Goal: Task Accomplishment & Management: Use online tool/utility

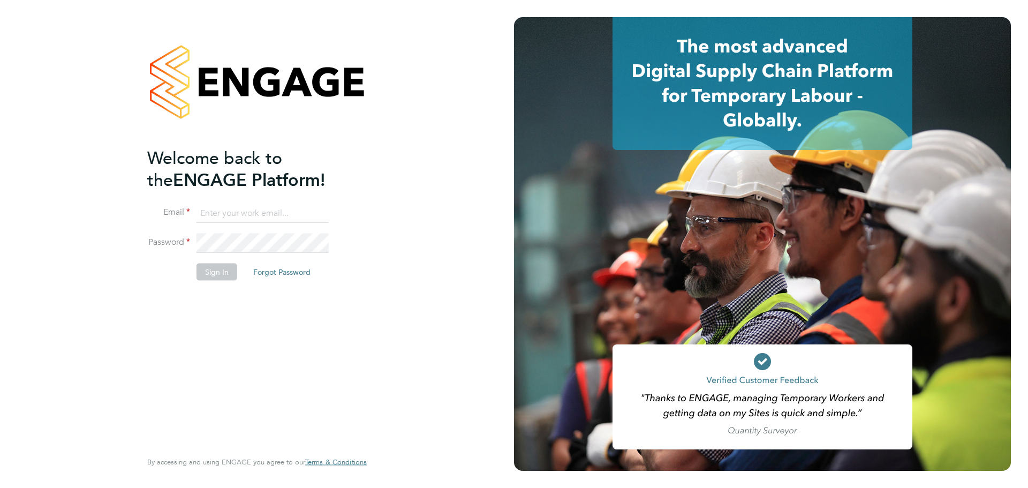
click at [259, 217] on input at bounding box center [263, 212] width 132 height 19
click at [260, 216] on input at bounding box center [263, 212] width 132 height 19
paste input "[EMAIL_ADDRESS][DOMAIN_NAME]"
type input "[EMAIL_ADDRESS][DOMAIN_NAME]"
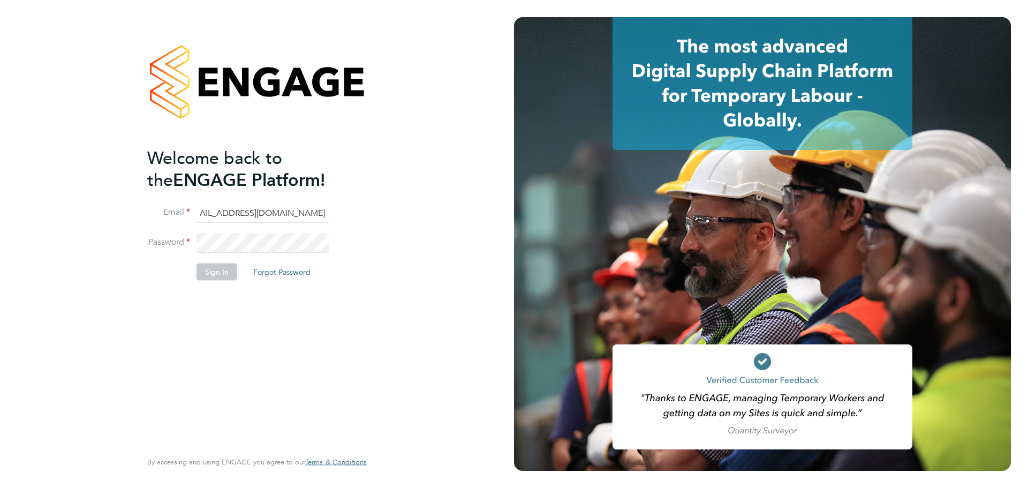
scroll to position [0, 0]
click at [222, 272] on button "Sign In" at bounding box center [217, 271] width 41 height 17
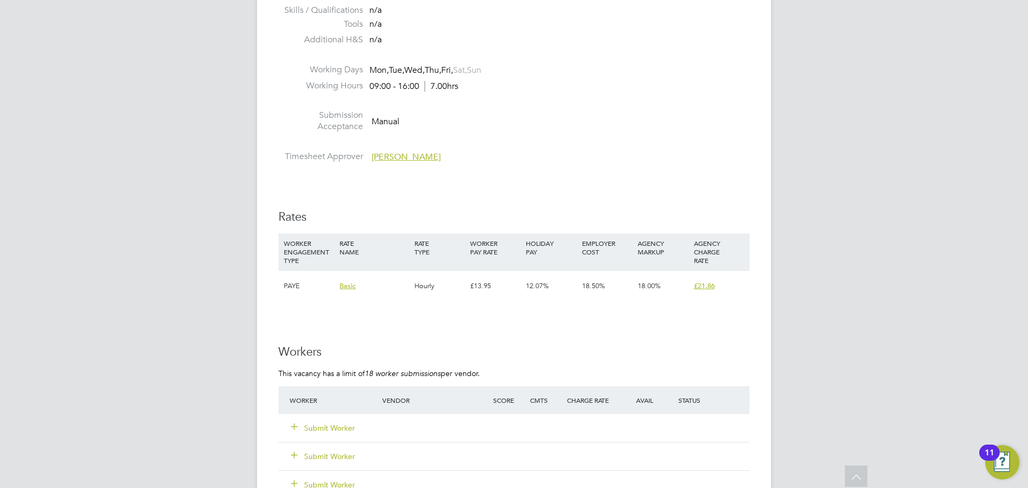
scroll to position [1767, 0]
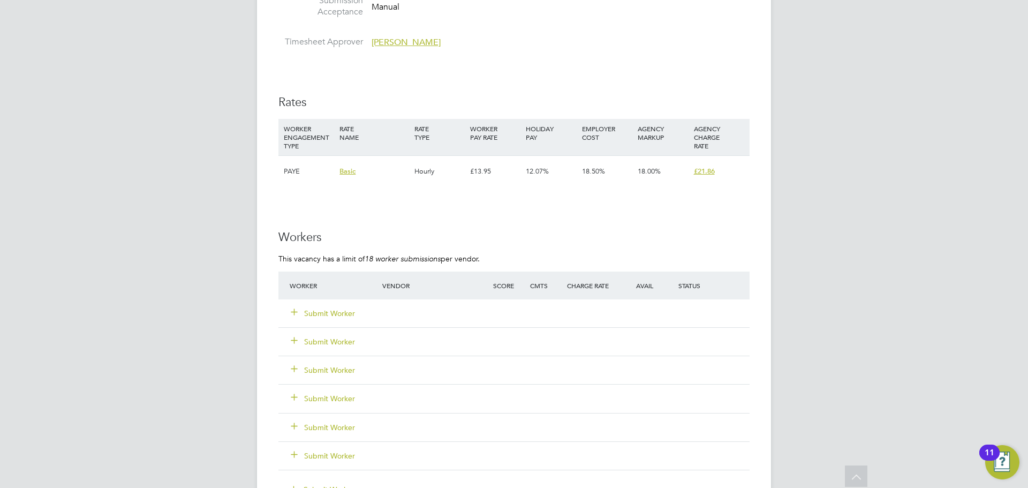
drag, startPoint x: 335, startPoint y: 310, endPoint x: 394, endPoint y: 283, distance: 65.0
click at [335, 310] on button "Submit Worker" at bounding box center [323, 313] width 64 height 11
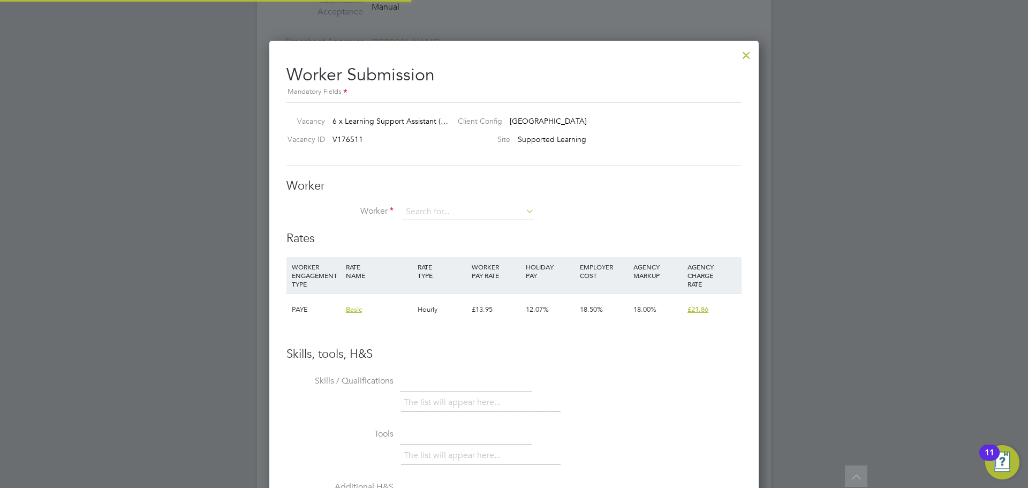
scroll to position [650, 490]
click at [447, 211] on input at bounding box center [468, 212] width 132 height 16
click at [453, 224] on li "Kehind e Adewumi (P0000190691)" at bounding box center [468, 227] width 133 height 14
type input "Kehinde Adewumi (P0000190691)"
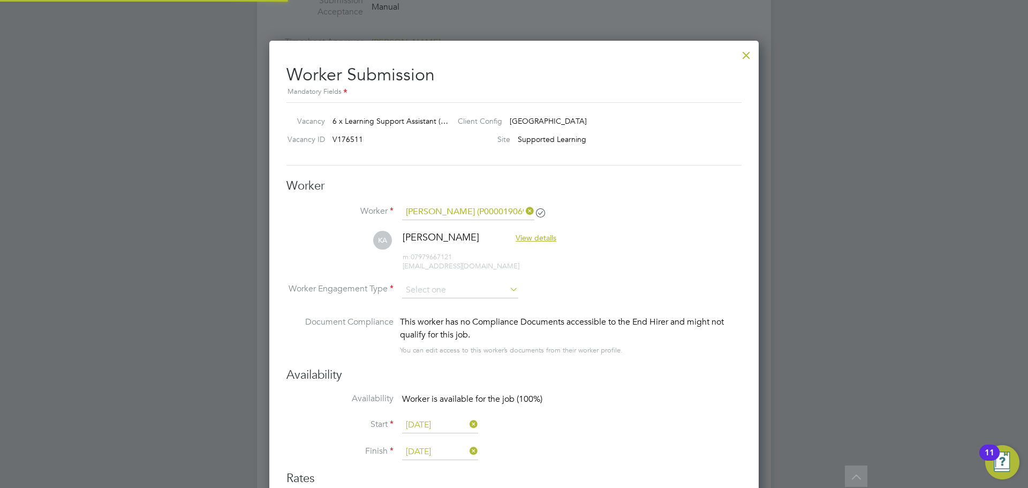
scroll to position [890, 490]
click at [465, 291] on input at bounding box center [460, 290] width 116 height 16
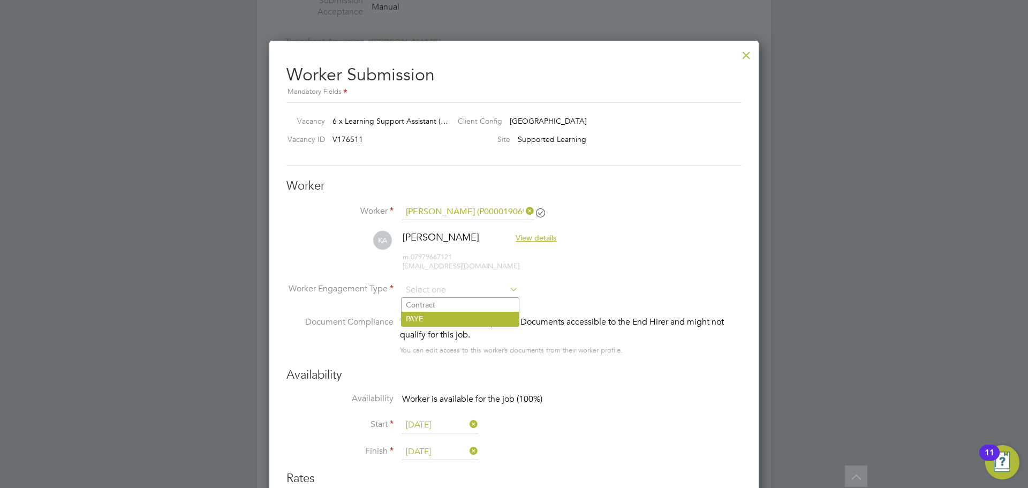
click at [470, 314] on li "PAYE" at bounding box center [460, 319] width 117 height 14
type input "PAYE"
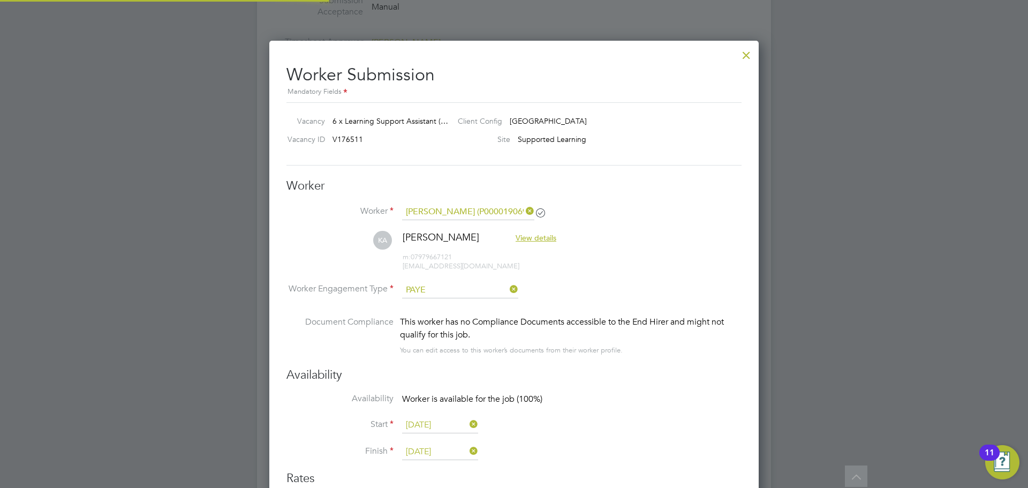
scroll to position [5, 5]
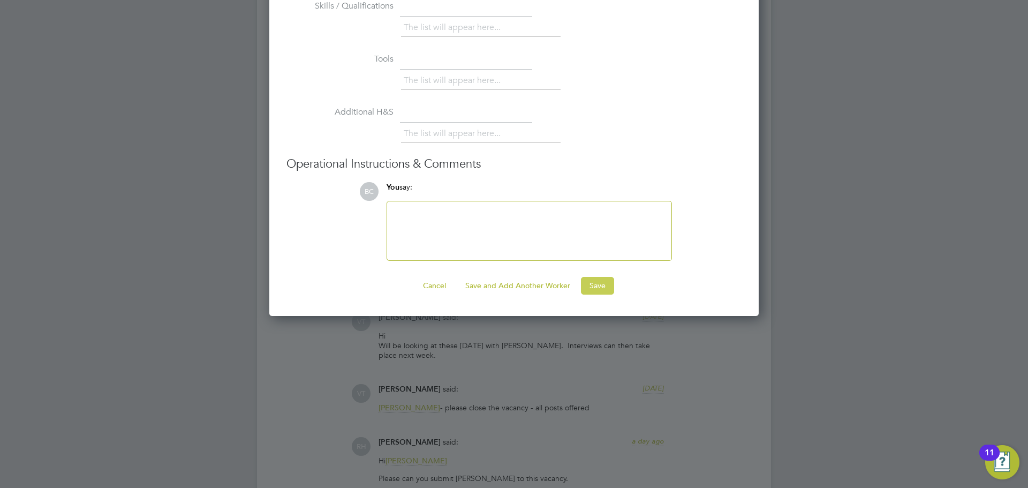
click at [600, 282] on button "Save" at bounding box center [597, 285] width 33 height 17
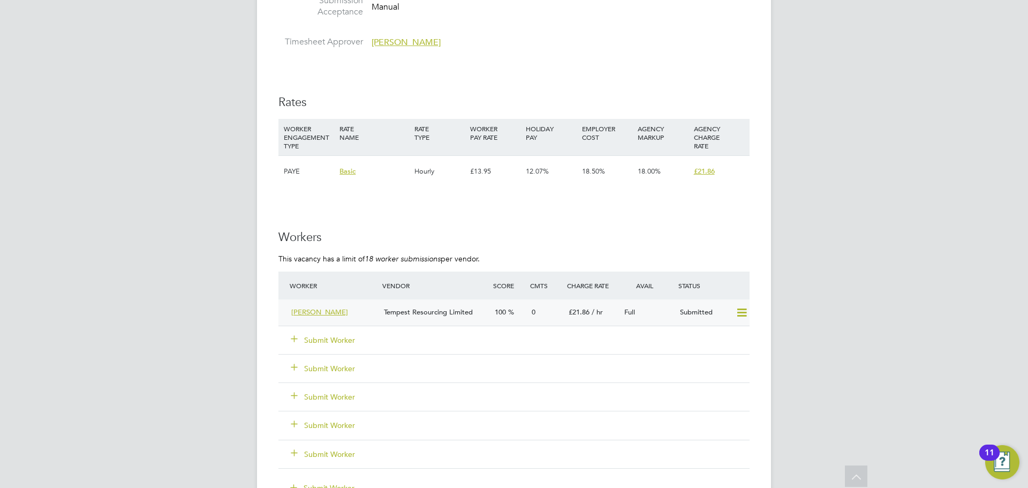
click at [341, 308] on span "Kehinde Adewumi" at bounding box center [319, 311] width 57 height 9
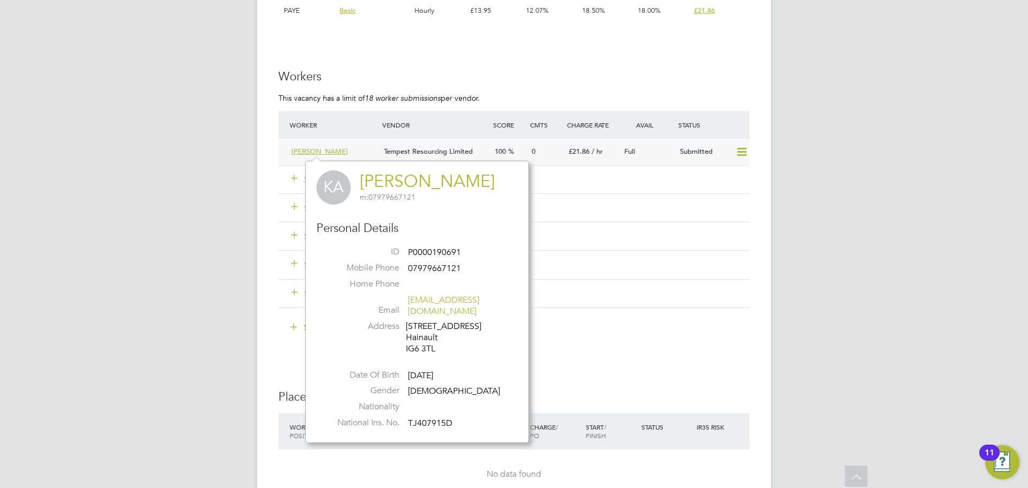
click at [330, 149] on span "Kehinde Adewumi" at bounding box center [319, 151] width 57 height 9
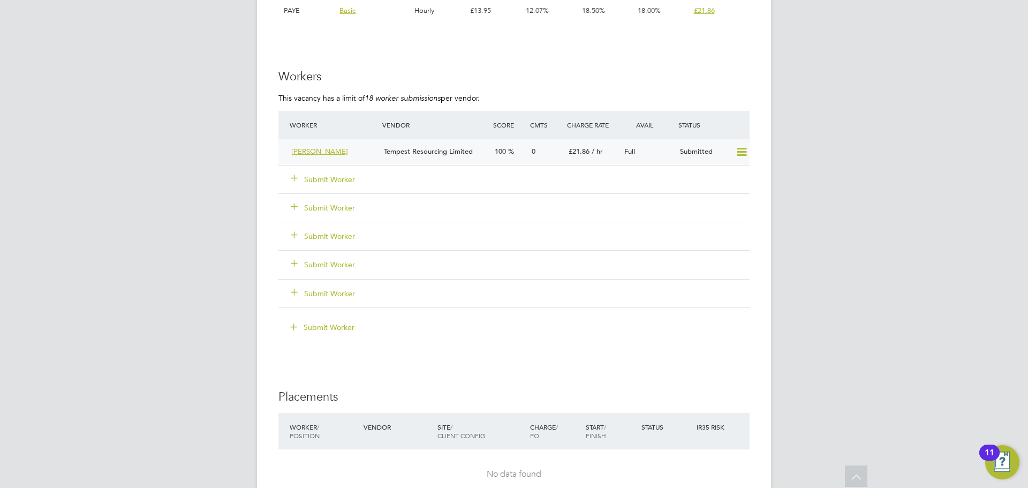
click at [330, 149] on span "Kehinde Adewumi" at bounding box center [319, 151] width 57 height 9
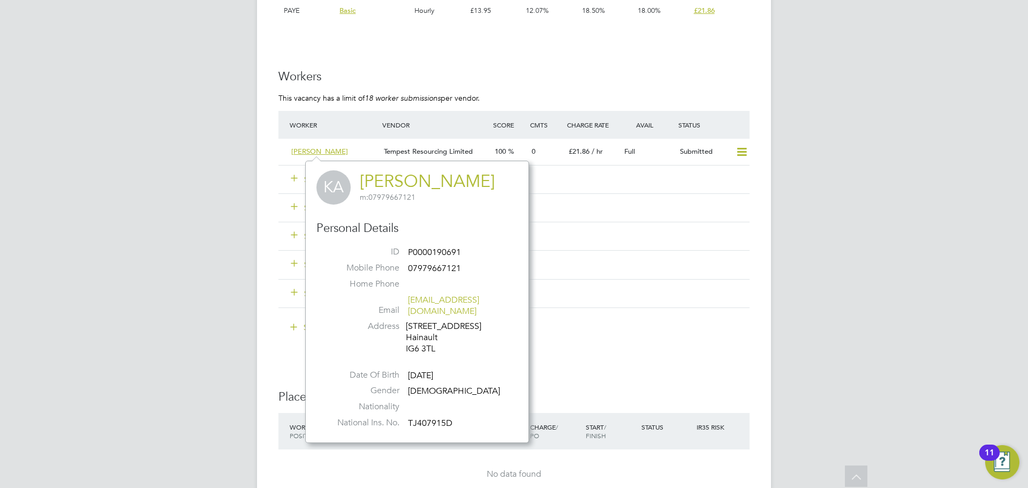
click at [375, 219] on div "KA Kehinde Adewumi m: 07979667121 Personal Details ID P0000190691 Mobile Phone …" at bounding box center [416, 301] width 201 height 263
click at [433, 246] on li "ID P0000190691" at bounding box center [417, 254] width 185 height 16
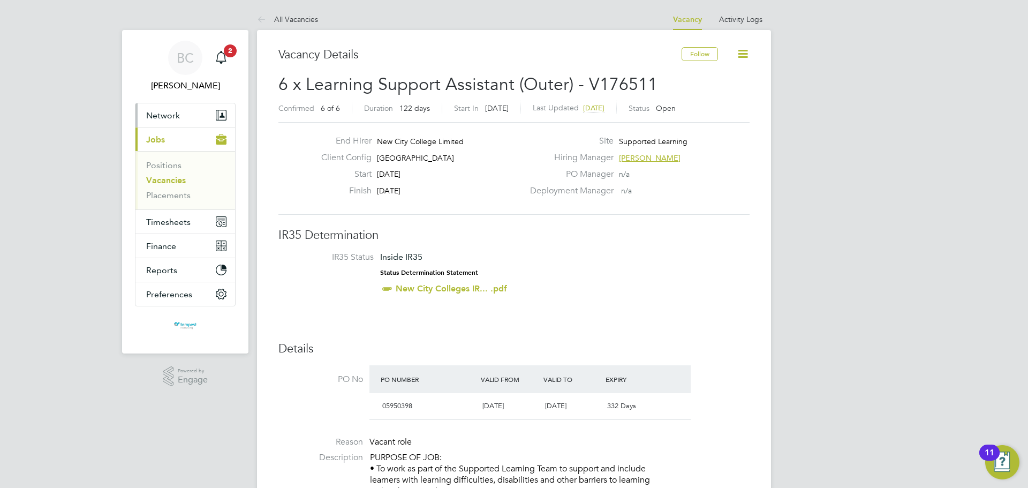
click at [183, 110] on button "Network" at bounding box center [185, 115] width 100 height 24
click at [747, 56] on icon at bounding box center [742, 53] width 13 height 13
click at [298, 22] on link "All Vacancies" at bounding box center [287, 19] width 61 height 10
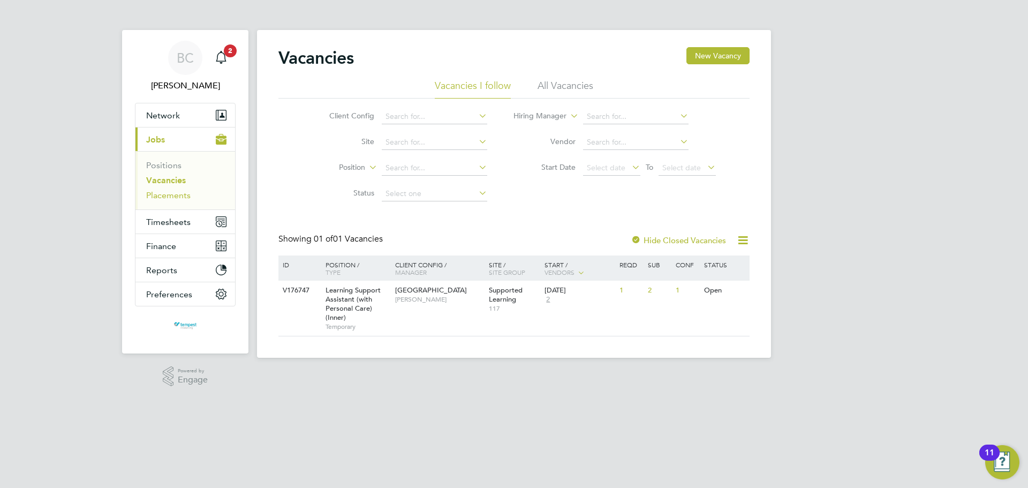
click at [178, 192] on link "Placements" at bounding box center [168, 195] width 44 height 10
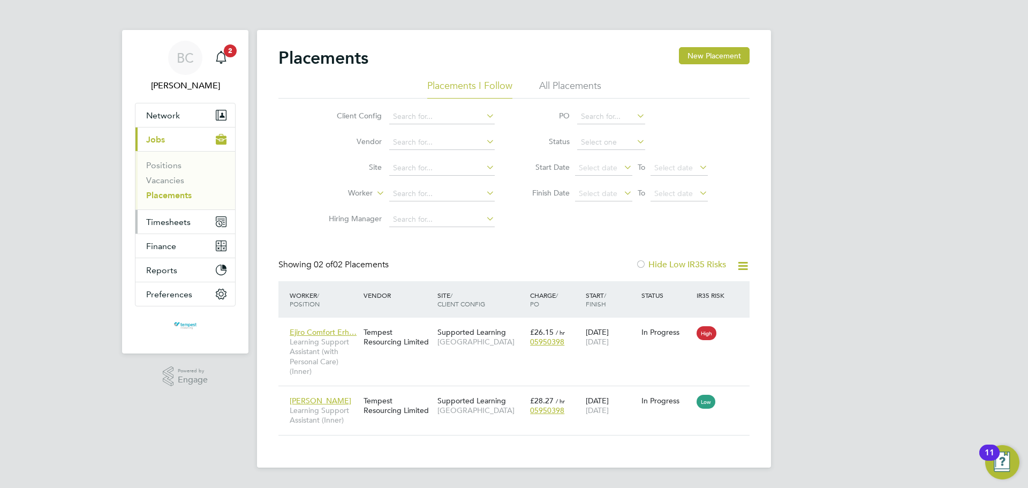
click at [183, 224] on span "Timesheets" at bounding box center [168, 222] width 44 height 10
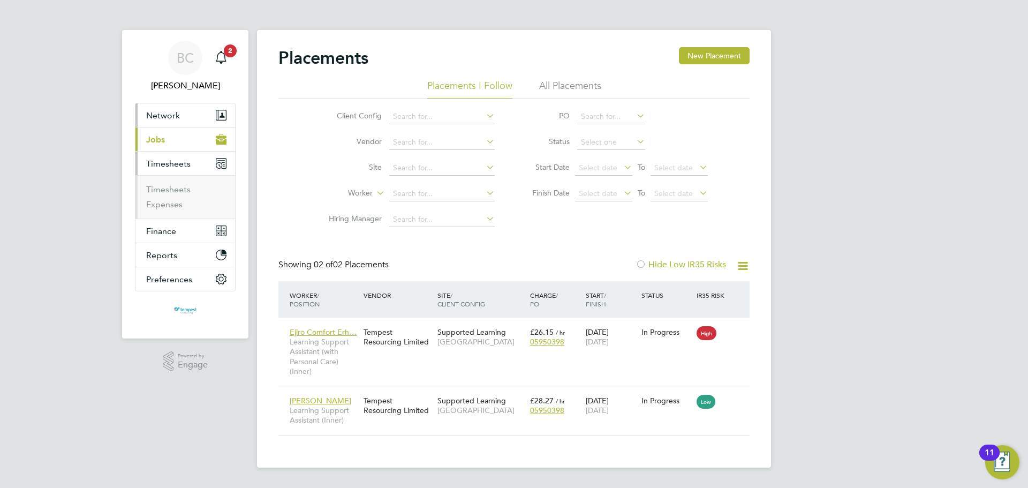
click at [180, 117] on button "Network" at bounding box center [185, 115] width 100 height 24
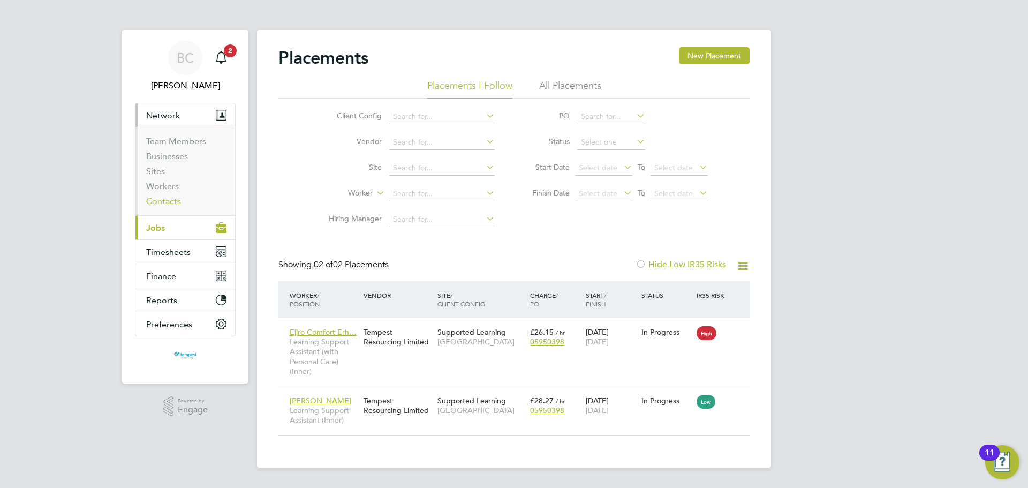
click at [167, 197] on link "Contacts" at bounding box center [163, 201] width 35 height 10
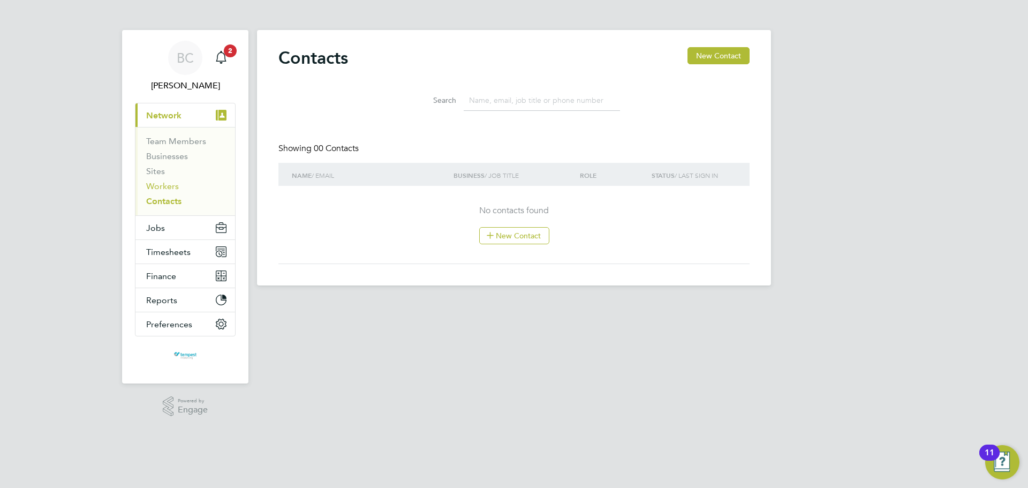
click at [170, 188] on link "Workers" at bounding box center [162, 186] width 33 height 10
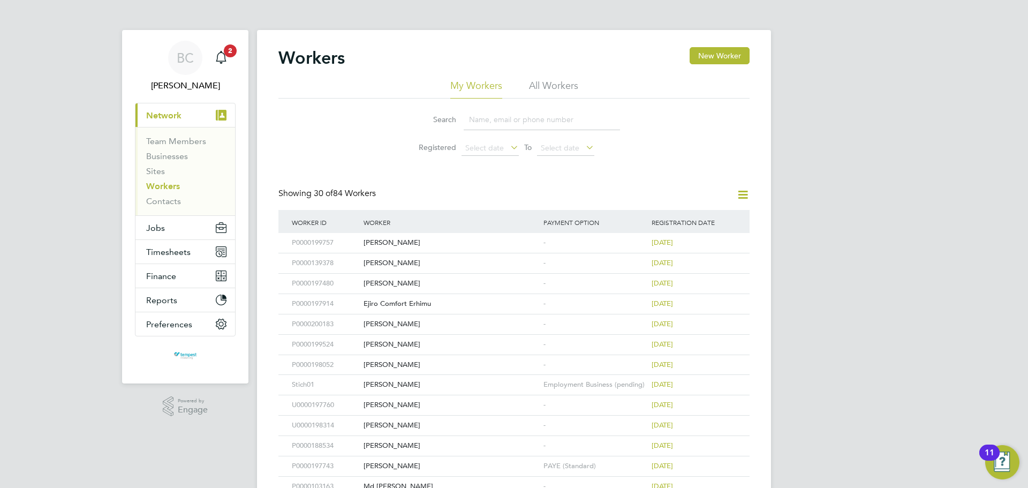
click at [500, 117] on input at bounding box center [542, 119] width 156 height 21
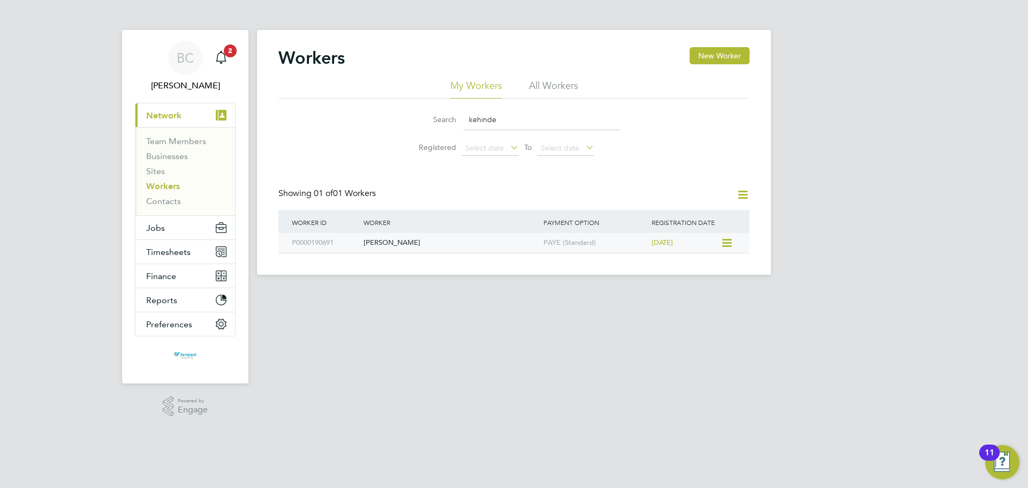
type input "kehinde"
click at [419, 244] on div "Kehinde Adewumi" at bounding box center [451, 243] width 180 height 20
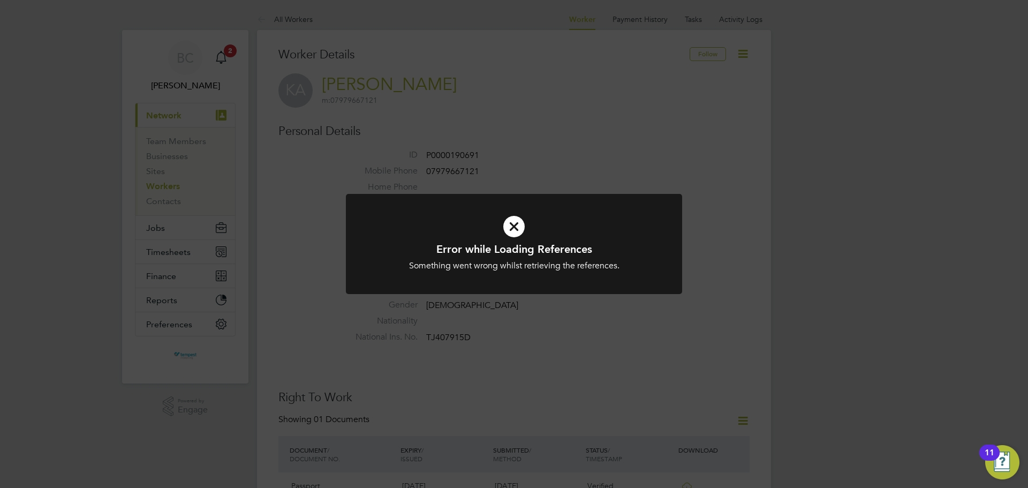
click at [518, 221] on icon at bounding box center [514, 227] width 278 height 42
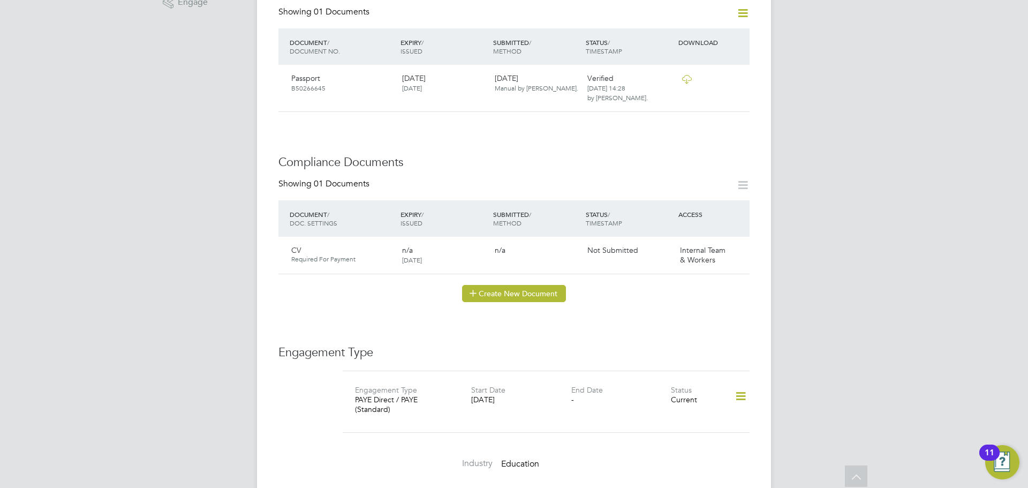
scroll to position [279, 0]
